Goal: Task Accomplishment & Management: Use online tool/utility

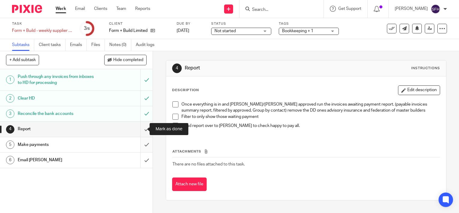
drag, startPoint x: 141, startPoint y: 127, endPoint x: 141, endPoint y: 138, distance: 11.1
click at [141, 127] on input "submit" at bounding box center [76, 128] width 153 height 15
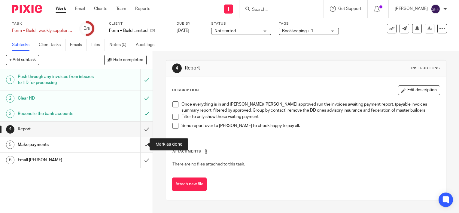
click at [139, 143] on input "submit" at bounding box center [76, 144] width 153 height 15
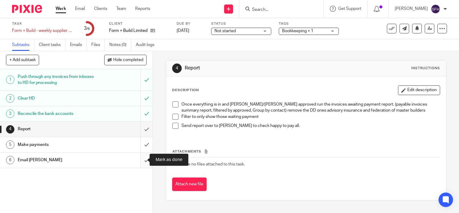
click at [140, 160] on input "submit" at bounding box center [76, 159] width 153 height 15
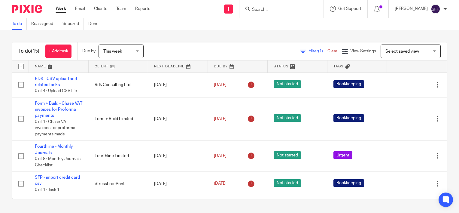
click at [137, 69] on link at bounding box center [119, 66] width 60 height 12
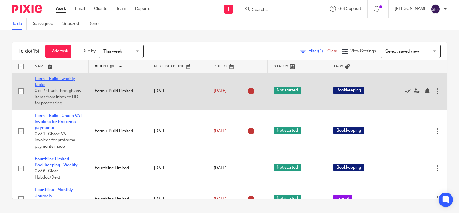
click at [69, 80] on link "Form + Build - weekly tasks" at bounding box center [55, 82] width 40 height 10
